Goal: Complete application form: Complete application form

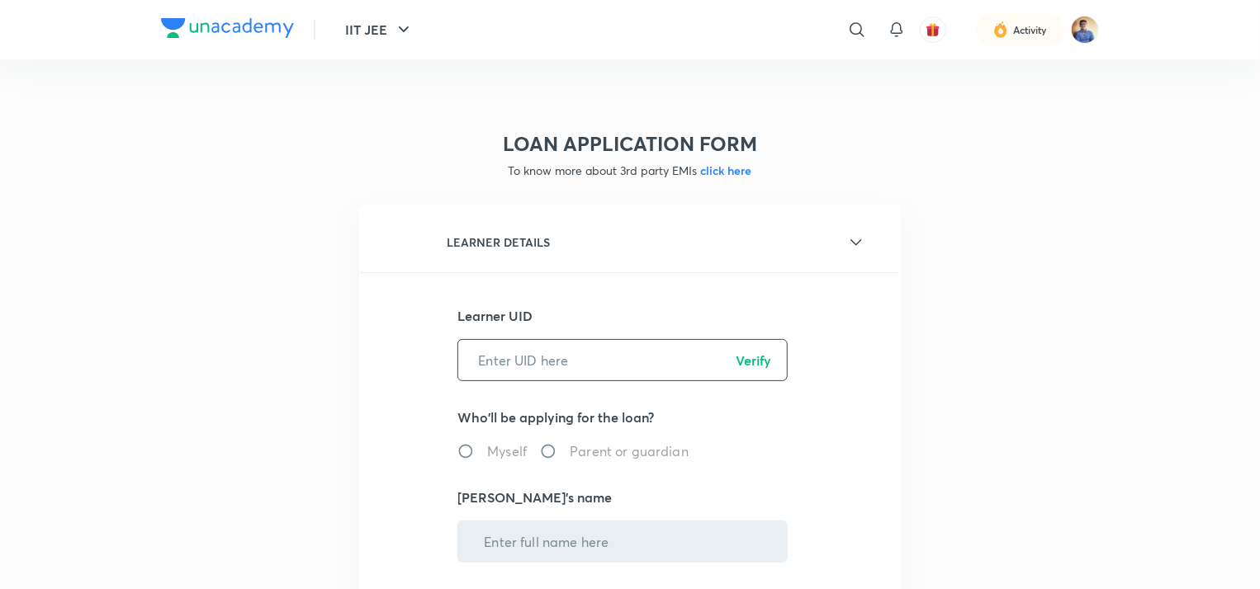
click at [504, 370] on input "text" at bounding box center [622, 360] width 329 height 42
paste input "5T5BBA6QDL"
type input "5T5BBA6QDL"
click at [746, 355] on p "Verify" at bounding box center [752, 361] width 35 height 20
radio input "true"
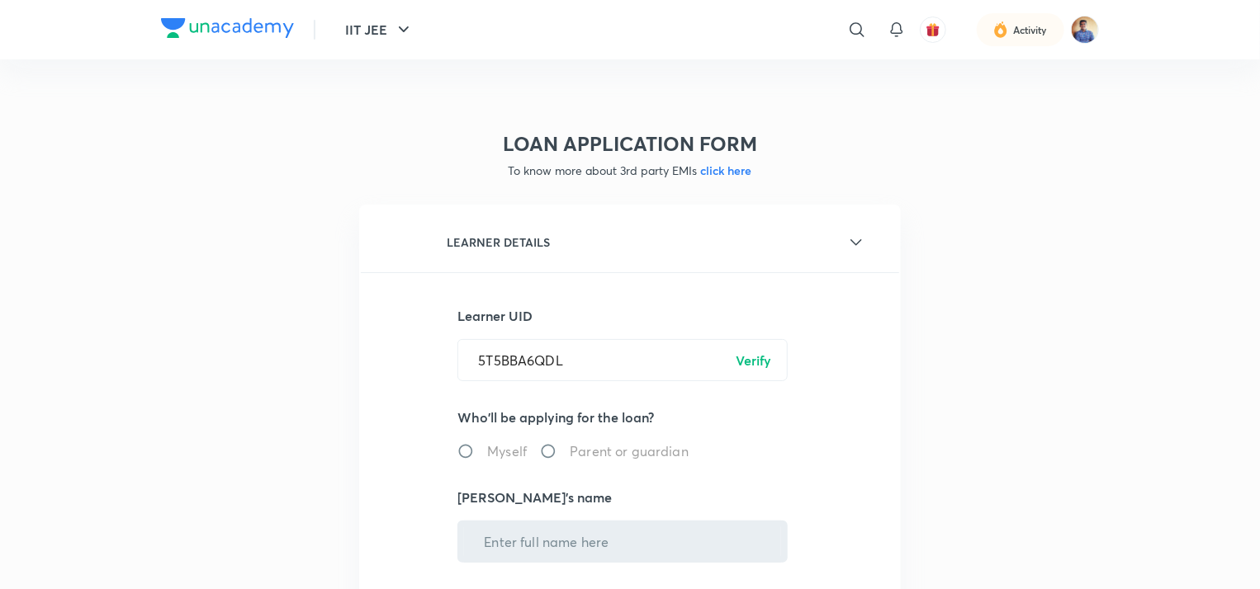
type input "[PERSON_NAME]"
type input "******9070"
click at [551, 447] on input "Parent or guardian" at bounding box center [555, 451] width 30 height 17
radio input "true"
radio input "false"
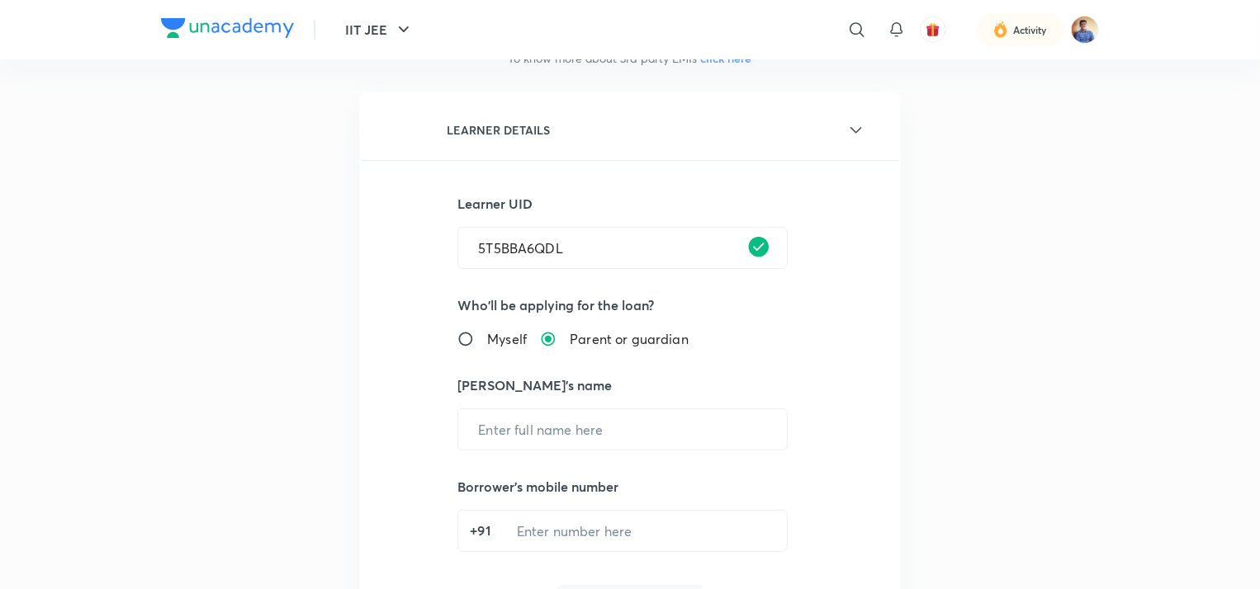
scroll to position [112, 0]
click at [530, 431] on input "text" at bounding box center [622, 430] width 329 height 42
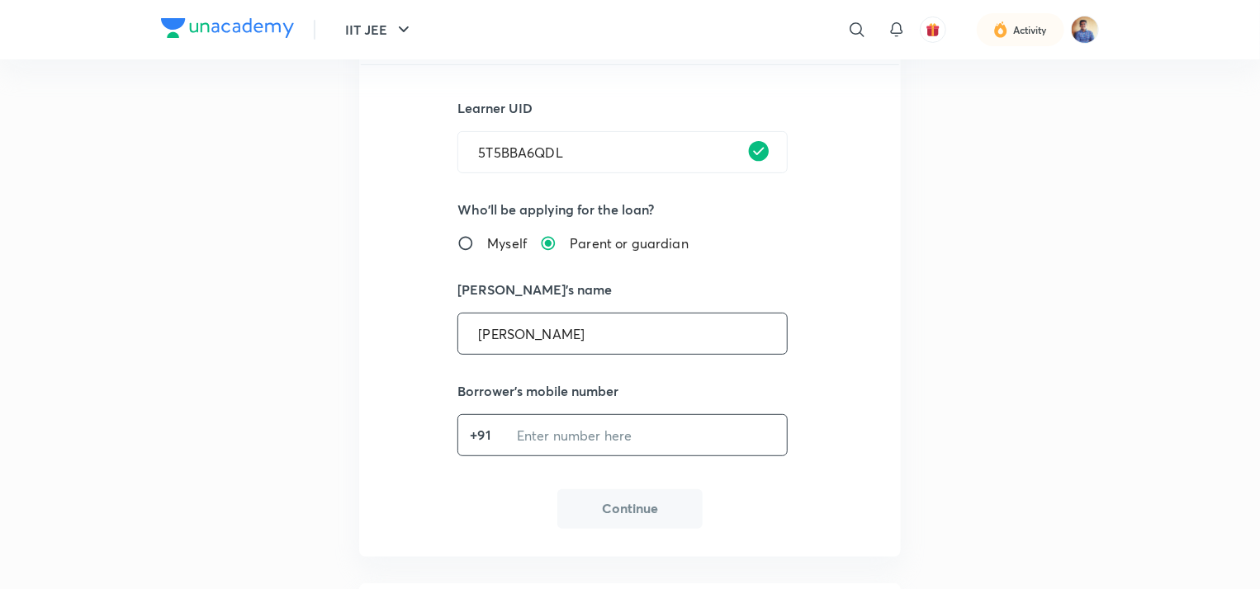
type input "[PERSON_NAME]"
paste input "8950569070"
click at [565, 440] on input "tel" at bounding box center [642, 435] width 291 height 42
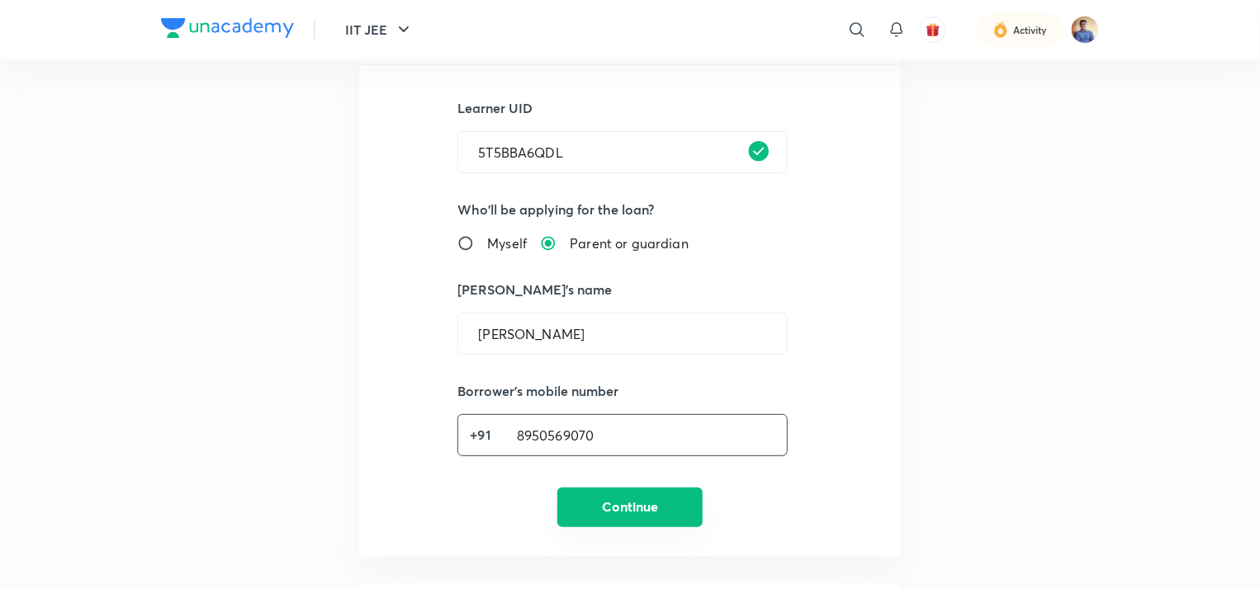
type input "8950569070"
click at [598, 497] on button "Continue" at bounding box center [629, 508] width 145 height 40
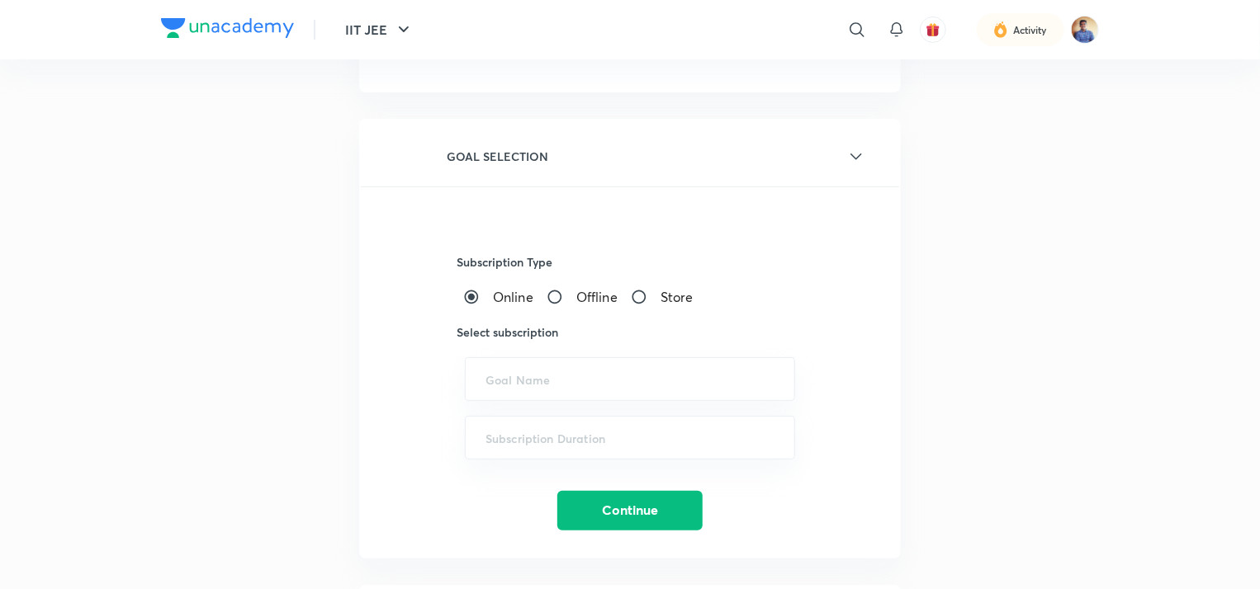
click at [553, 295] on input "Offline" at bounding box center [561, 297] width 30 height 17
radio input "true"
radio input "false"
click at [532, 366] on div "​" at bounding box center [630, 379] width 330 height 44
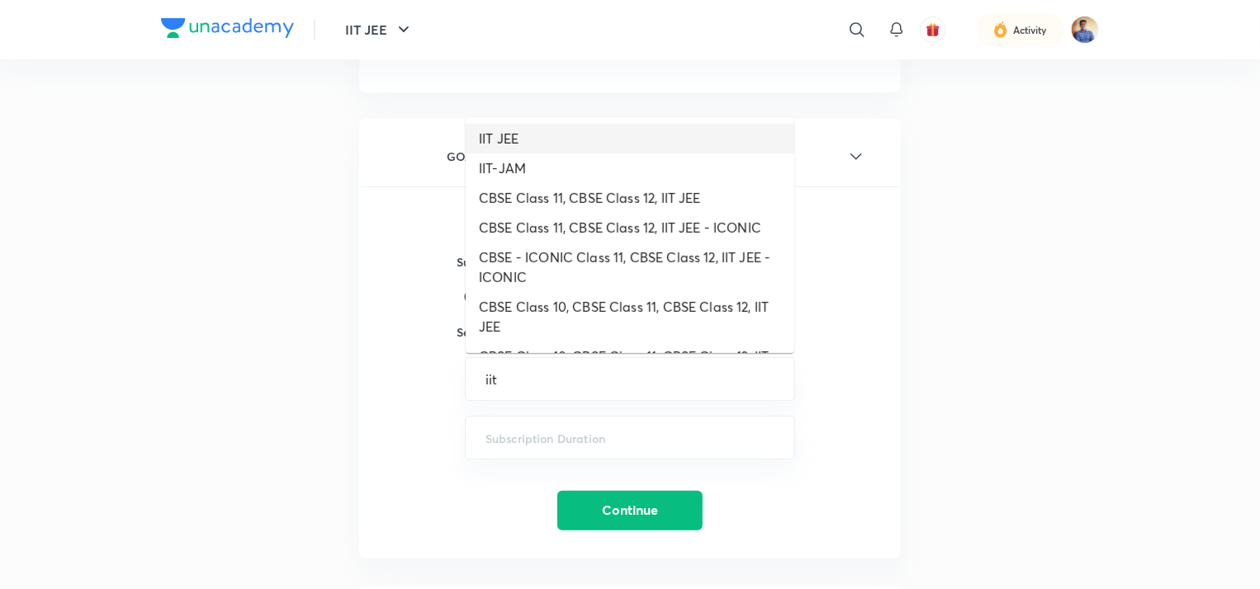
click at [535, 130] on li "IIT JEE" at bounding box center [630, 139] width 329 height 30
type input "IIT JEE"
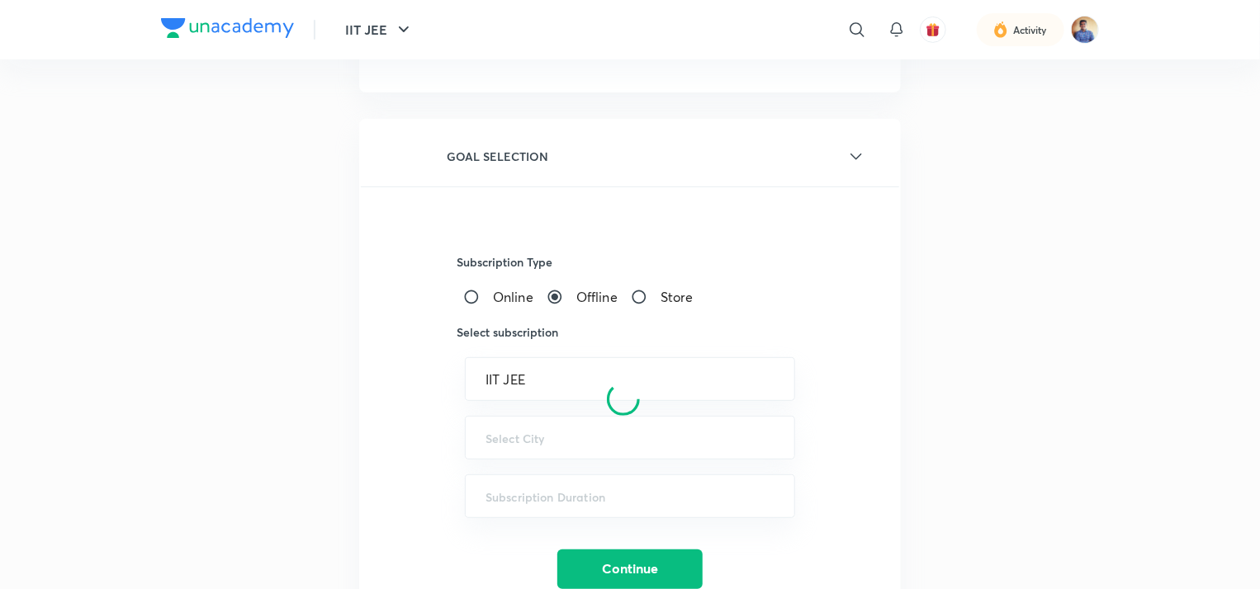
click at [515, 439] on div at bounding box center [623, 399] width 528 height 1030
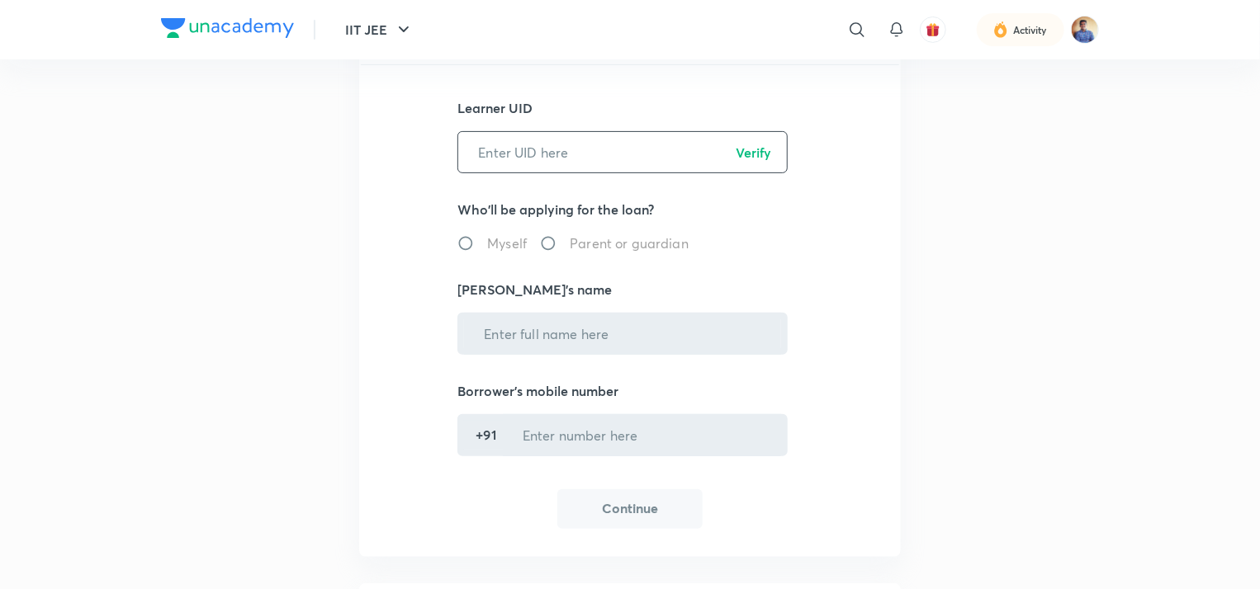
click at [545, 149] on input "text" at bounding box center [622, 152] width 329 height 42
paste input "8950569070"
type input "8950569070"
paste input "5T5BBA6QDL"
click at [745, 162] on input "5T5BBA6QDL" at bounding box center [622, 152] width 329 height 42
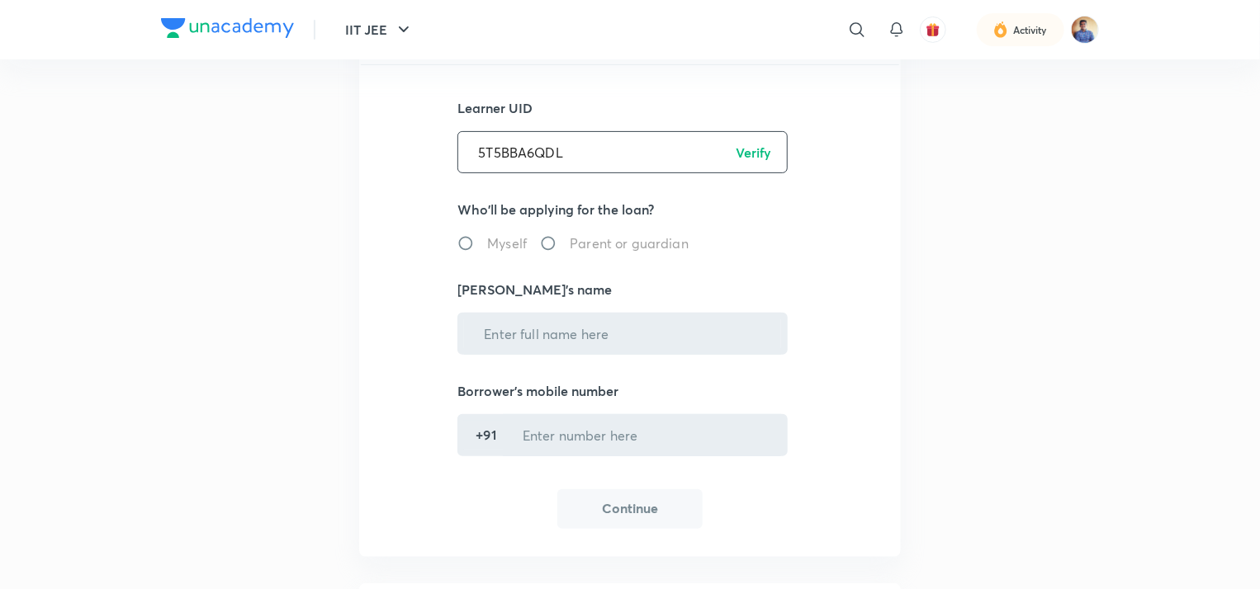
type input "5T5BBA6QDL"
click at [749, 151] on p "Verify" at bounding box center [752, 153] width 35 height 20
radio input "true"
type input "[PERSON_NAME]"
type input "******9070"
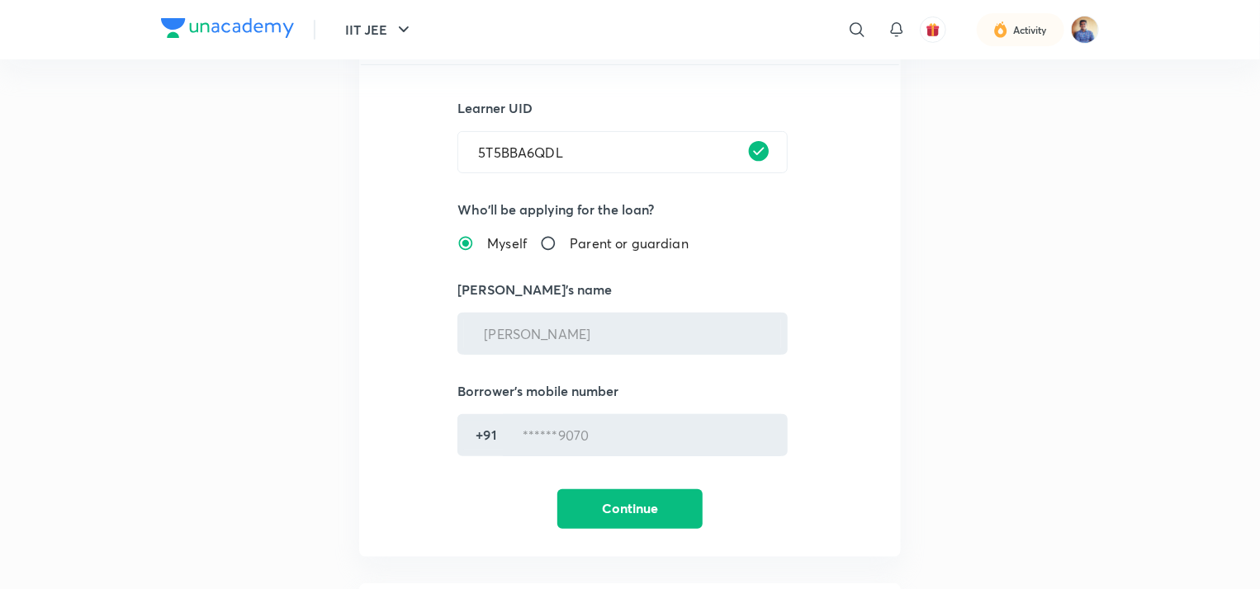
click at [548, 240] on input "Parent or guardian" at bounding box center [555, 243] width 30 height 17
radio input "true"
radio input "false"
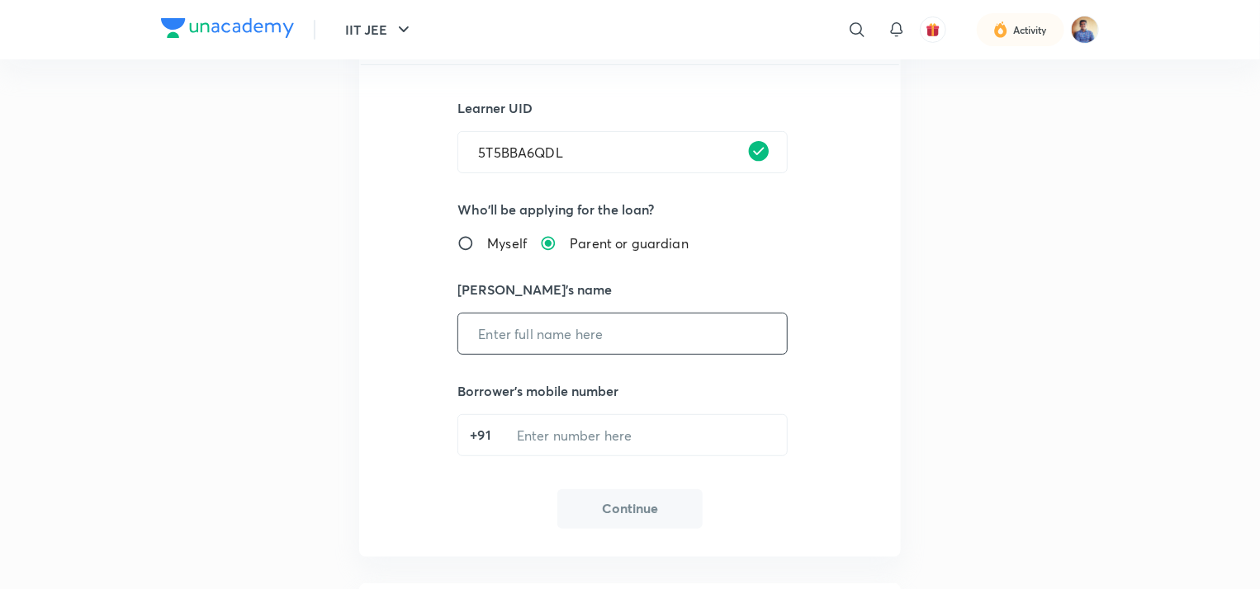
click at [512, 336] on input "text" at bounding box center [622, 334] width 329 height 42
type input "[PERSON_NAME]"
click at [532, 428] on input "tel" at bounding box center [642, 435] width 291 height 42
paste input "8950569070"
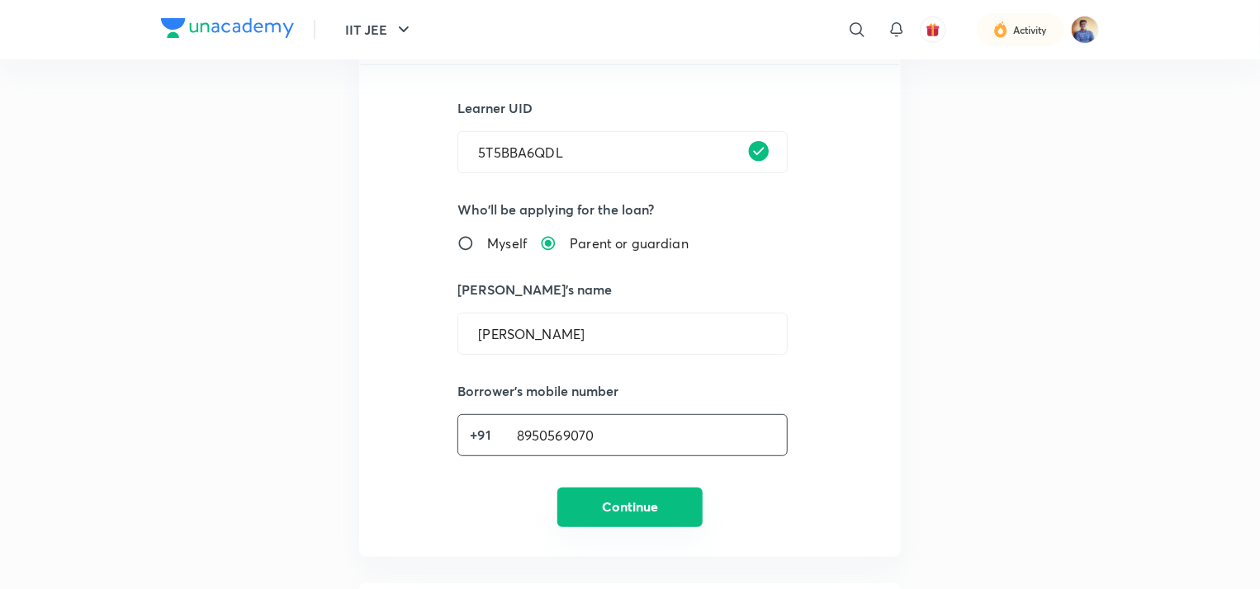
type input "8950569070"
click at [589, 494] on button "Continue" at bounding box center [629, 508] width 145 height 40
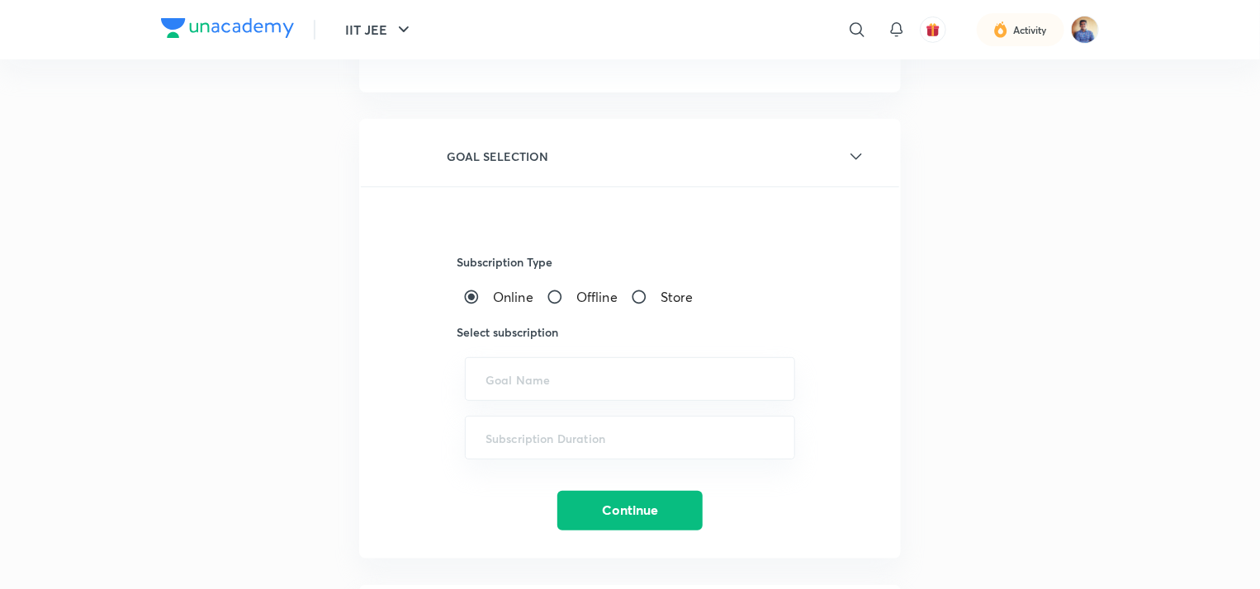
click at [561, 295] on input "Offline" at bounding box center [561, 297] width 30 height 17
radio input "true"
radio input "false"
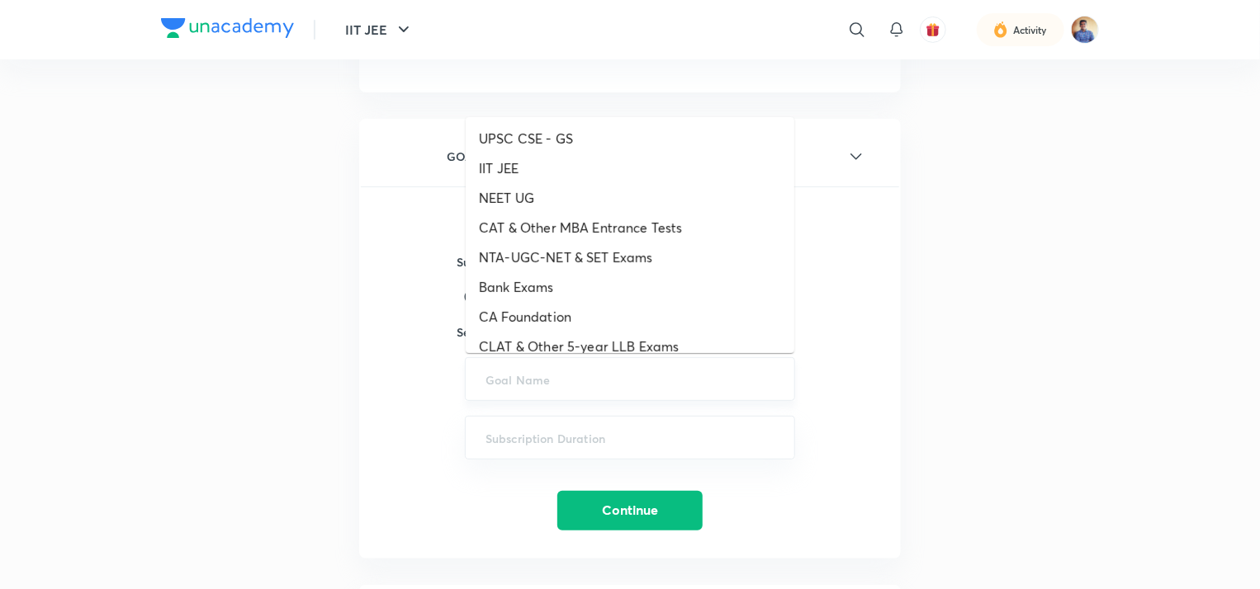
click at [532, 373] on input "text" at bounding box center [629, 379] width 289 height 16
click at [506, 167] on li "IIT JEE" at bounding box center [630, 169] width 329 height 30
type input "IIT JEE"
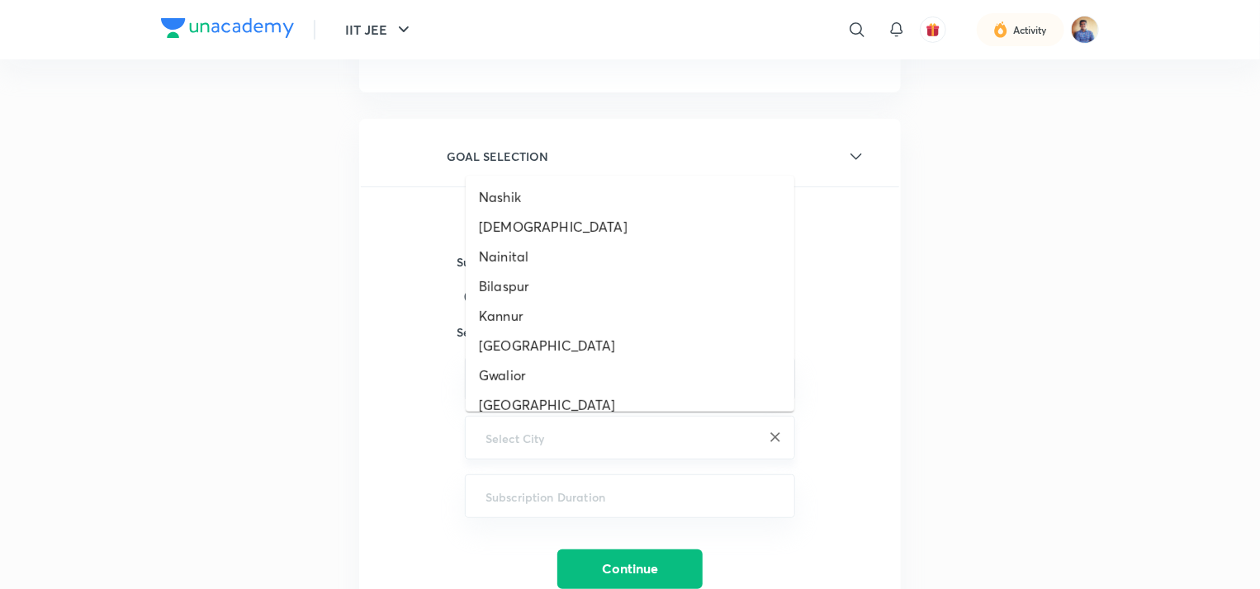
click at [520, 441] on input "text" at bounding box center [629, 438] width 289 height 16
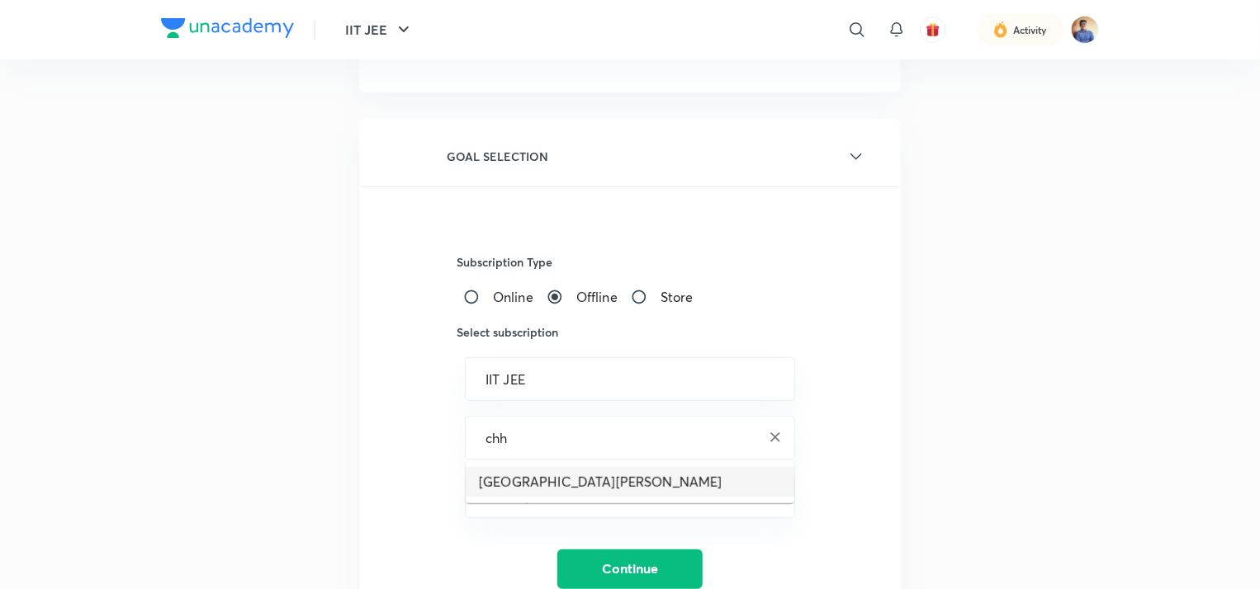
click at [518, 475] on li "[GEOGRAPHIC_DATA][PERSON_NAME]" at bounding box center [630, 482] width 329 height 30
type input "[GEOGRAPHIC_DATA][PERSON_NAME]"
click at [518, 475] on div "​" at bounding box center [630, 497] width 330 height 44
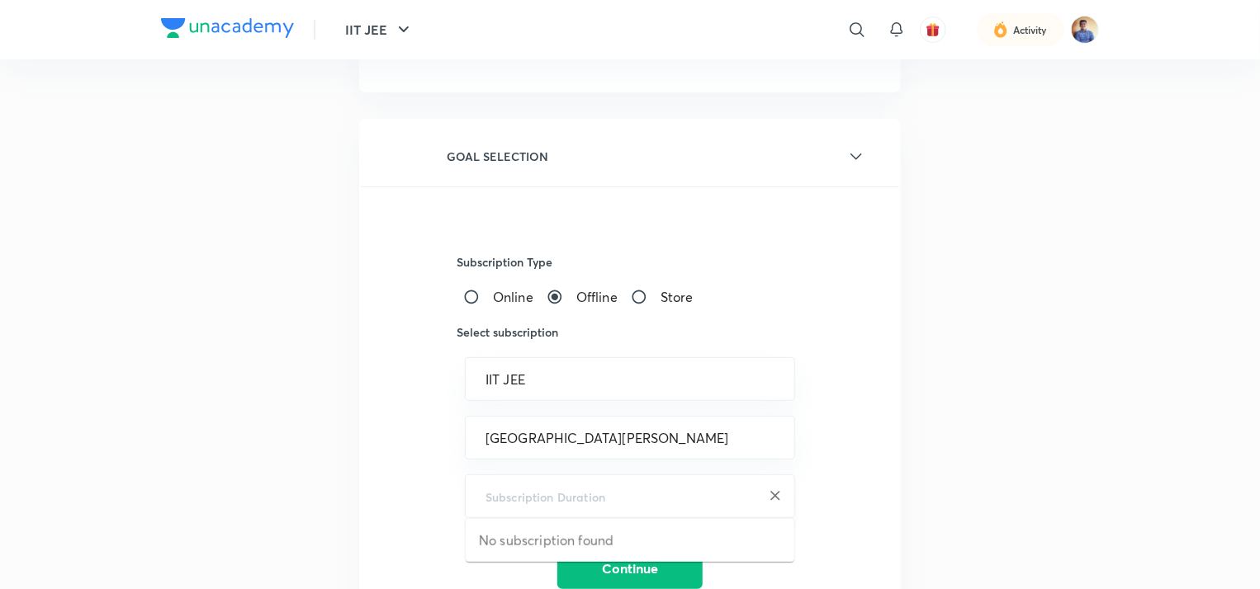
click at [513, 489] on input "text" at bounding box center [629, 497] width 289 height 16
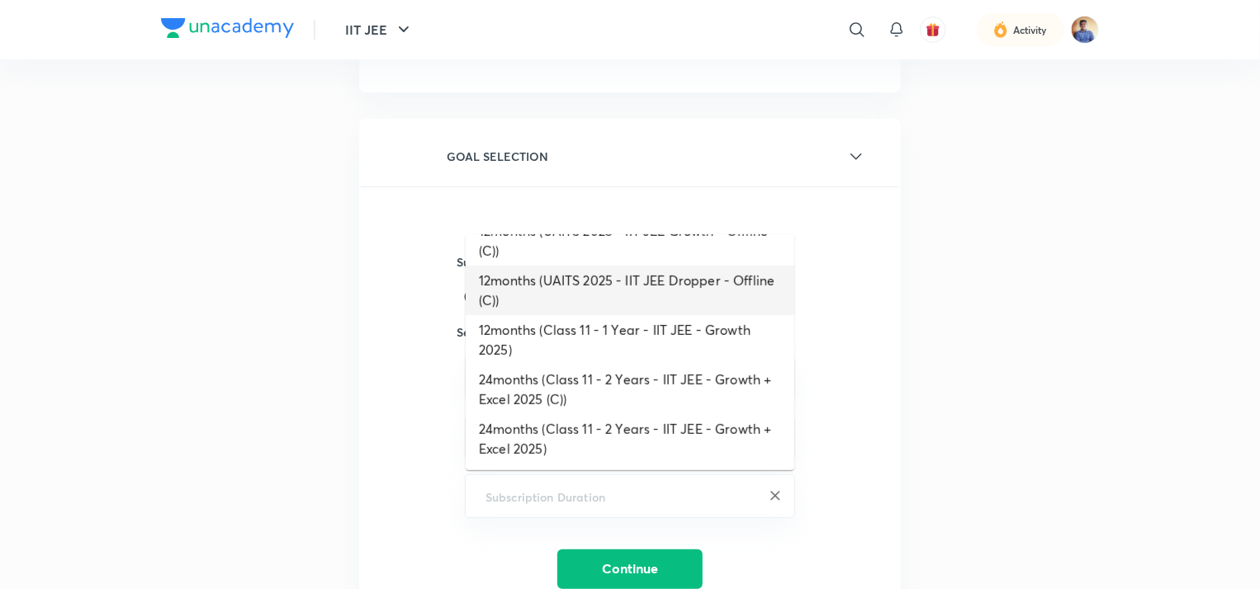
scroll to position [322, 0]
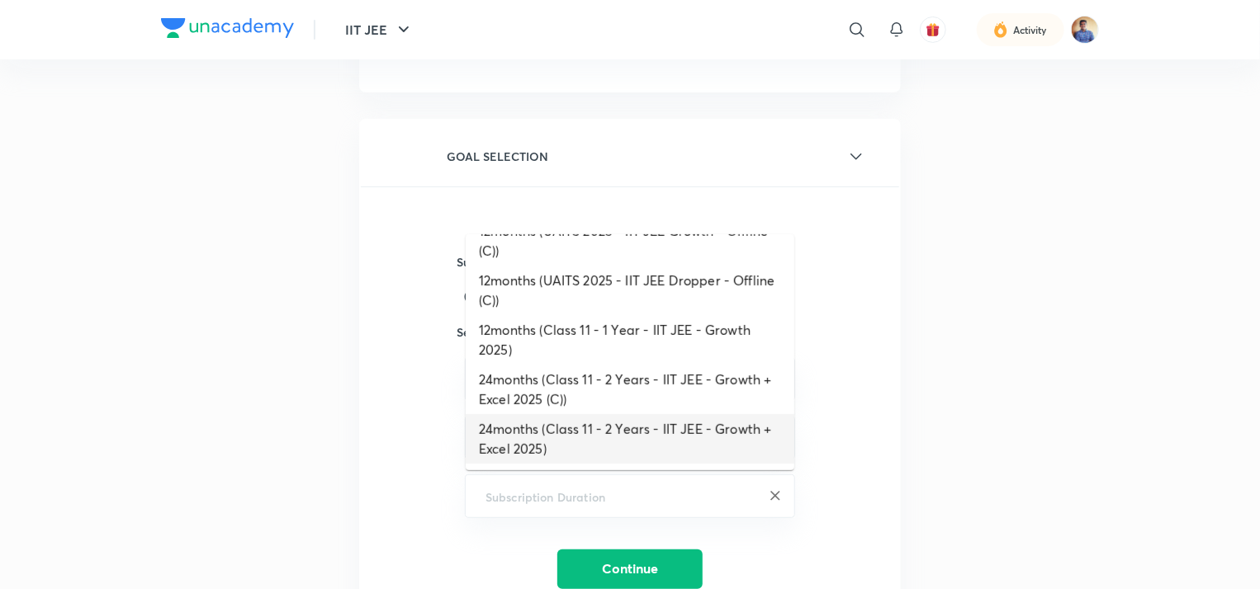
click at [534, 433] on li "24months (Class 11 - 2 Years - IIT JEE - Growth + Excel 2025)" at bounding box center [630, 439] width 329 height 50
type input "24months (Class 11 - 2 Years - IIT JEE - Growth + Excel 2025)"
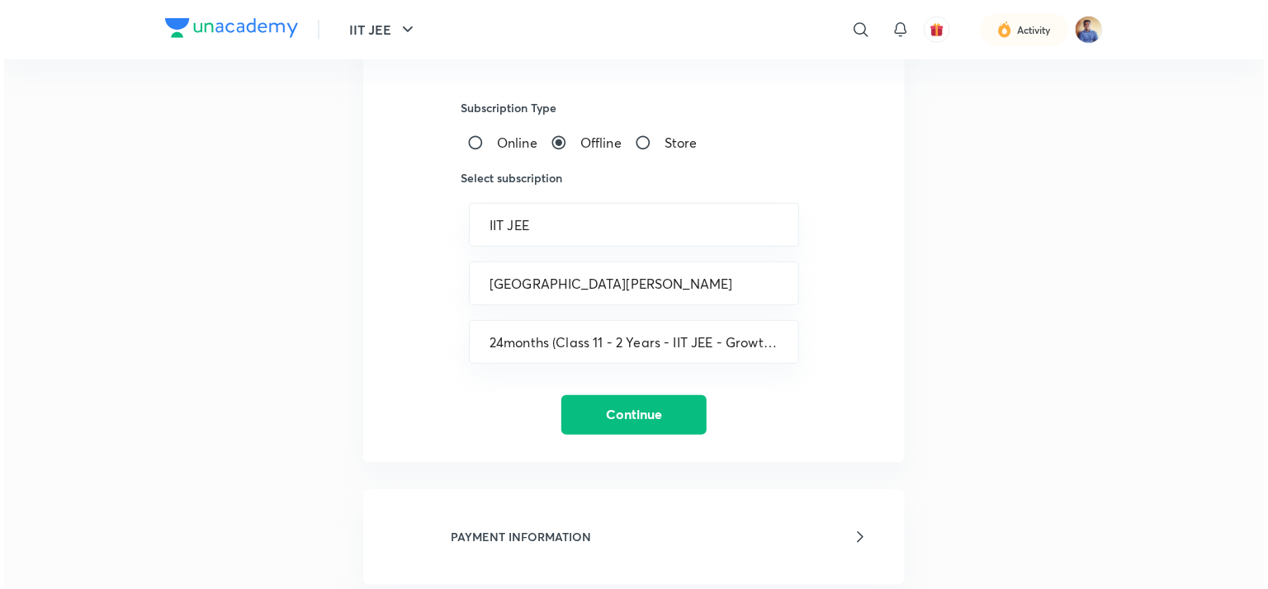
scroll to position [364, 0]
click at [601, 392] on button "Continue" at bounding box center [629, 412] width 145 height 40
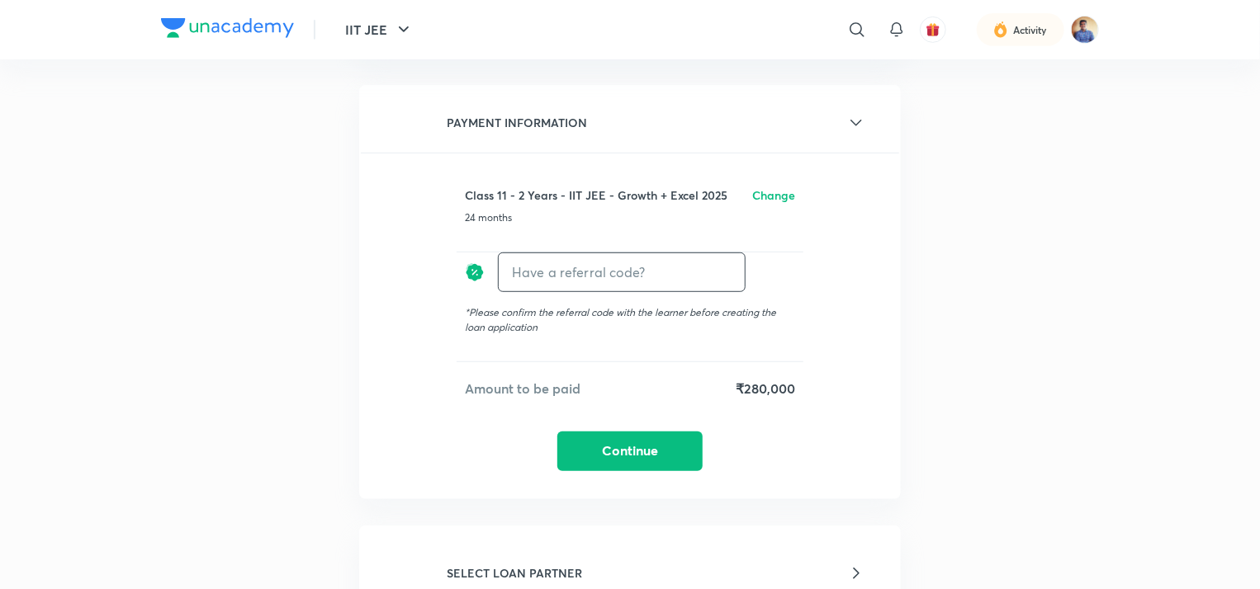
click at [532, 262] on input "text" at bounding box center [622, 272] width 246 height 39
paste input "CHHA08575ZIX6Y"
type input "CHHA08575ZIX6Y"
click at [713, 277] on h6 "Apply" at bounding box center [714, 271] width 33 height 17
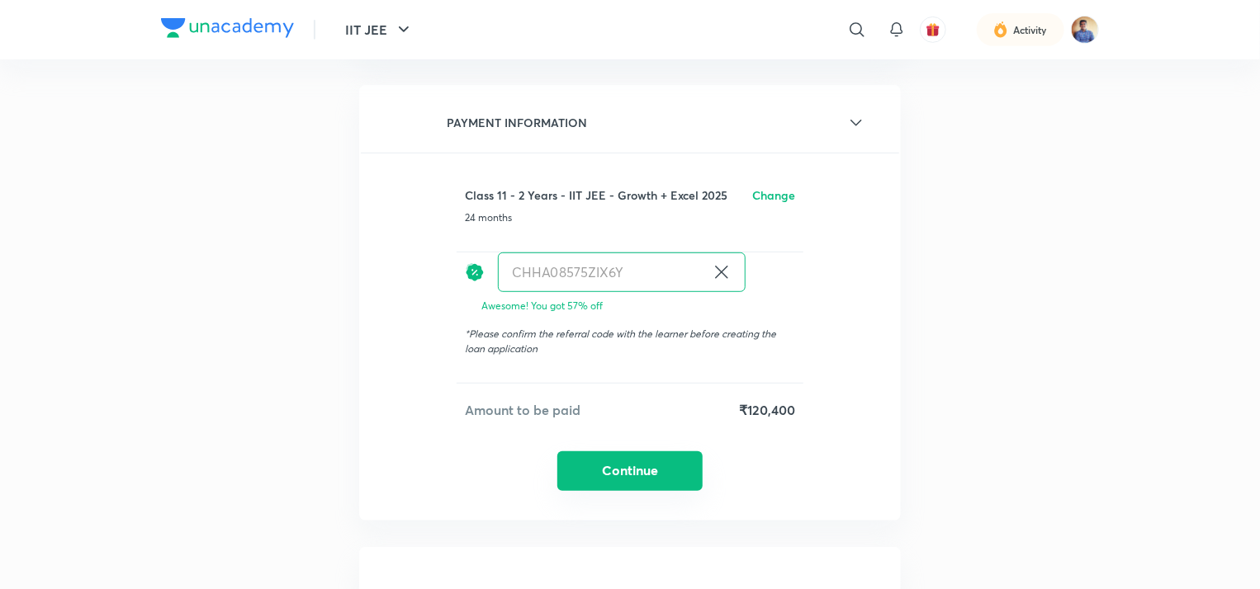
click at [644, 469] on button "Continue" at bounding box center [629, 472] width 145 height 40
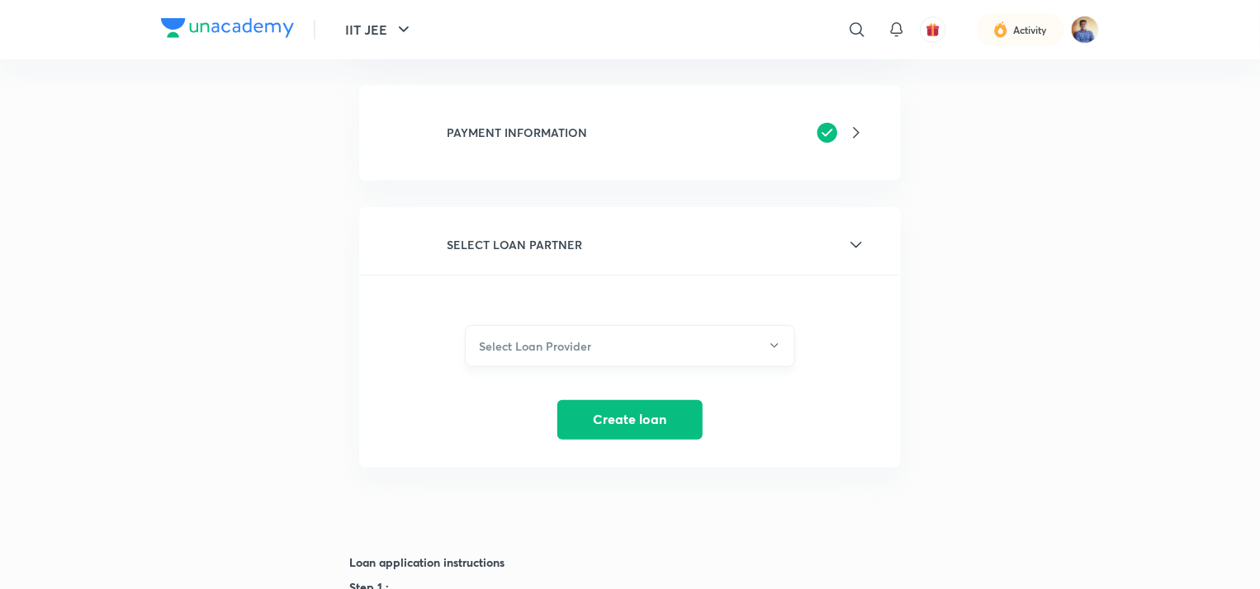
click at [584, 349] on h6 "Select Loan Provider" at bounding box center [535, 346] width 112 height 17
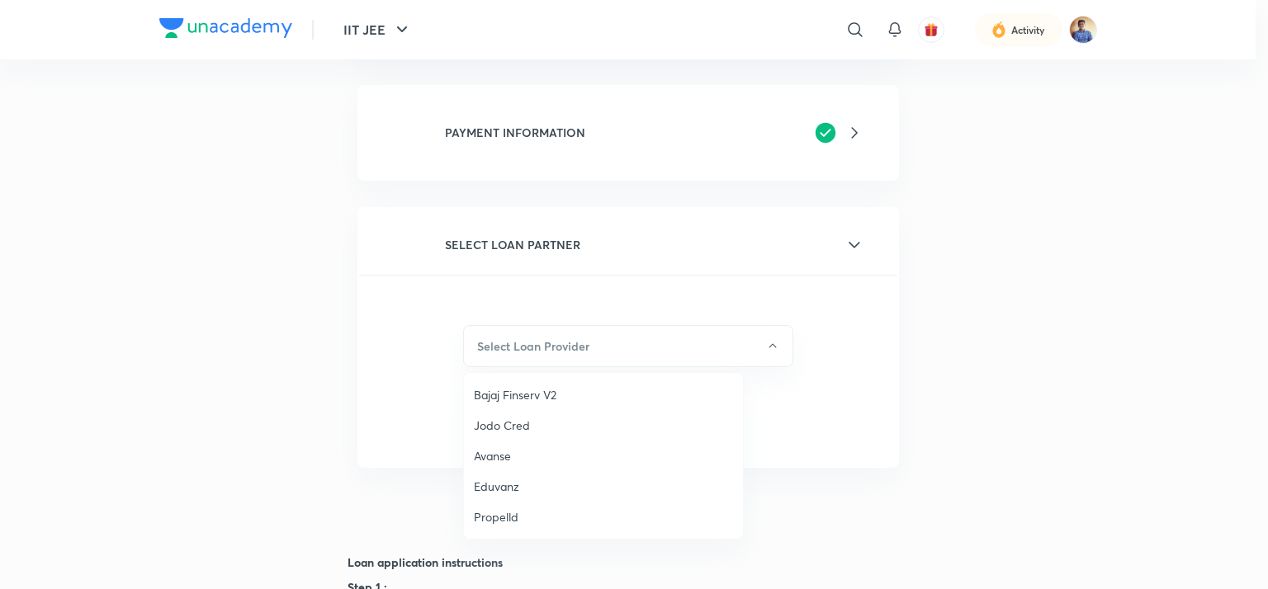
click at [546, 393] on span "Bajaj Finserv V2" at bounding box center [603, 394] width 259 height 17
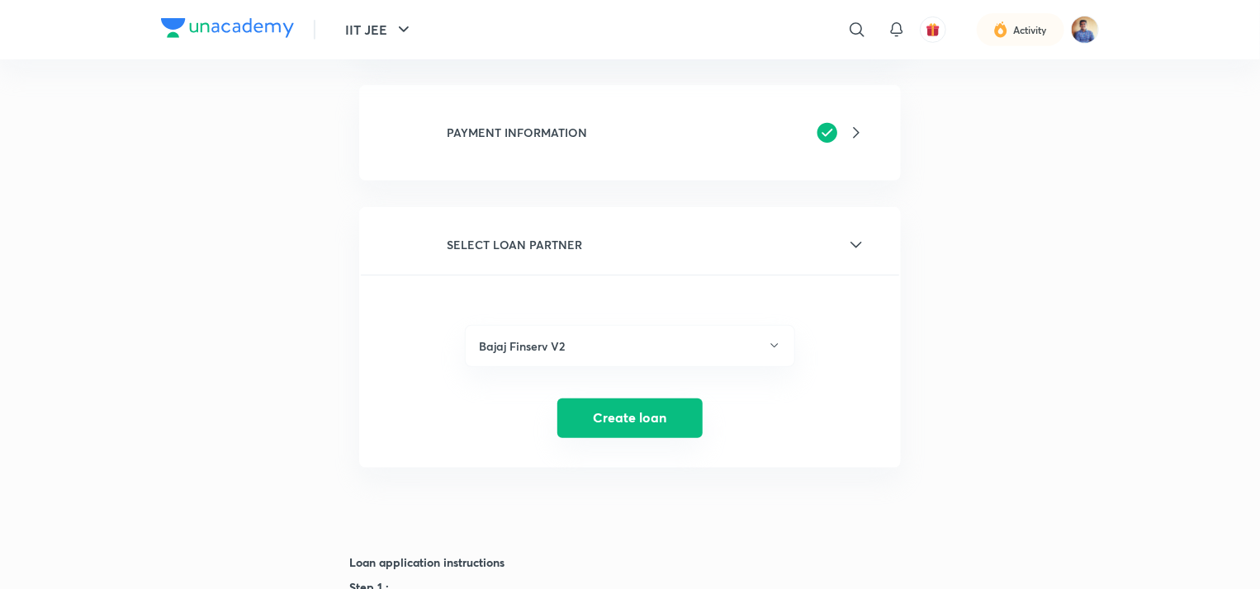
click at [621, 400] on button "Create loan" at bounding box center [629, 419] width 145 height 40
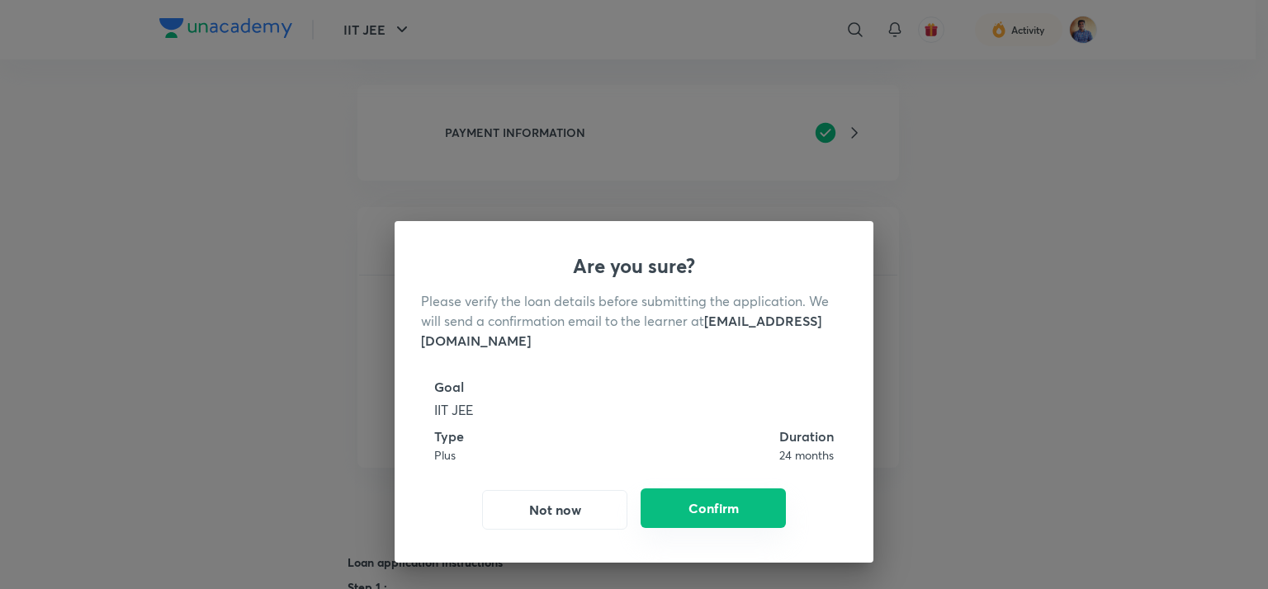
click at [680, 507] on button "Confirm" at bounding box center [713, 509] width 145 height 40
radio input "false"
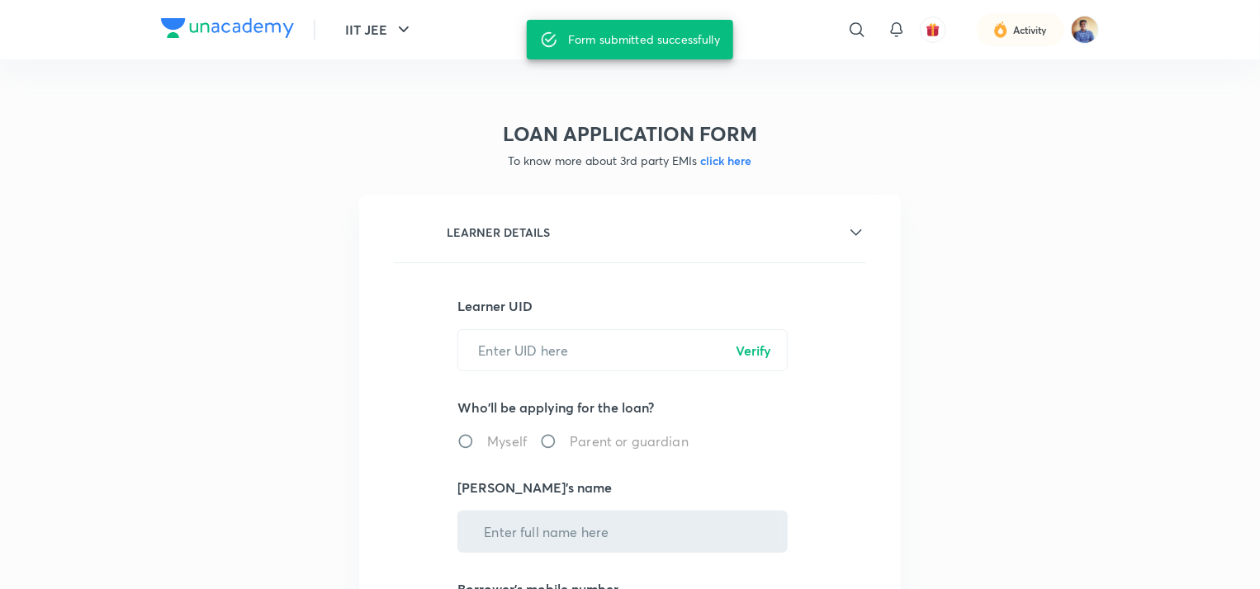
scroll to position [0, 0]
